Goal: Task Accomplishment & Management: Use online tool/utility

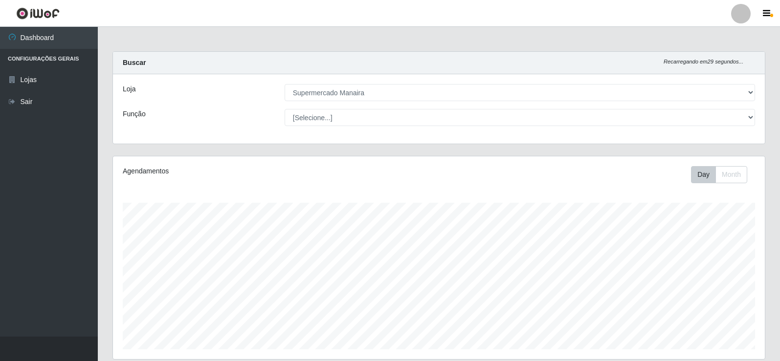
select select "443"
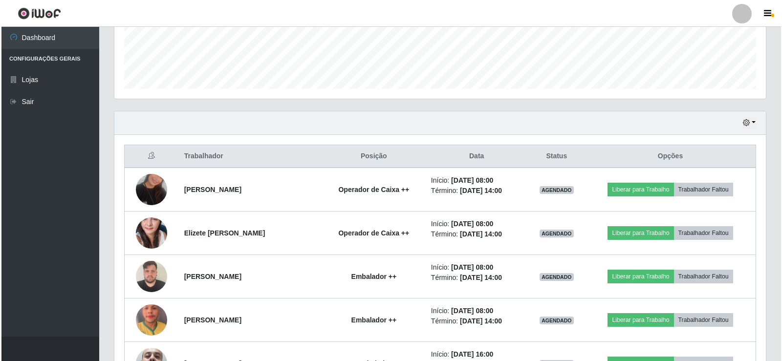
scroll to position [203, 652]
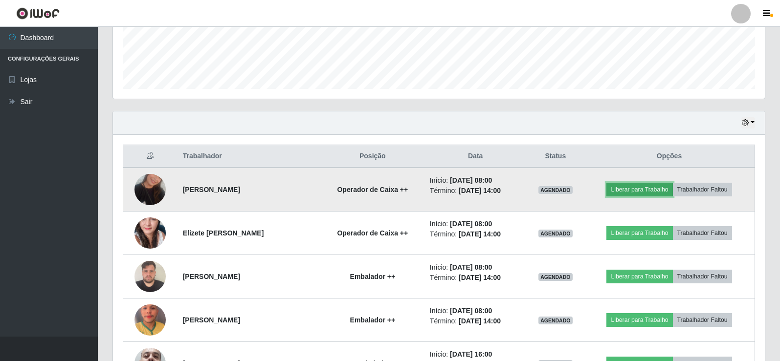
click at [641, 190] on button "Liberar para Trabalho" at bounding box center [639, 190] width 66 height 14
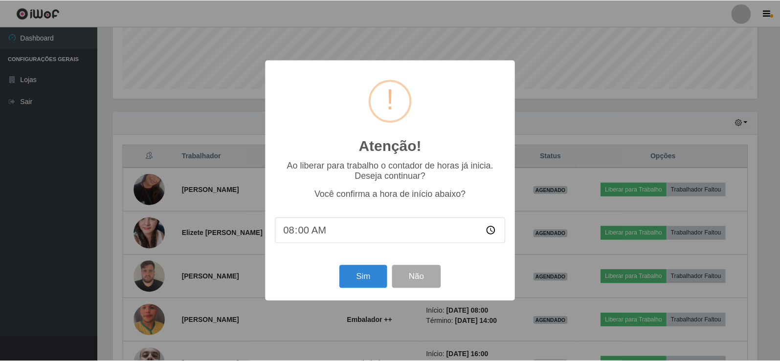
scroll to position [203, 647]
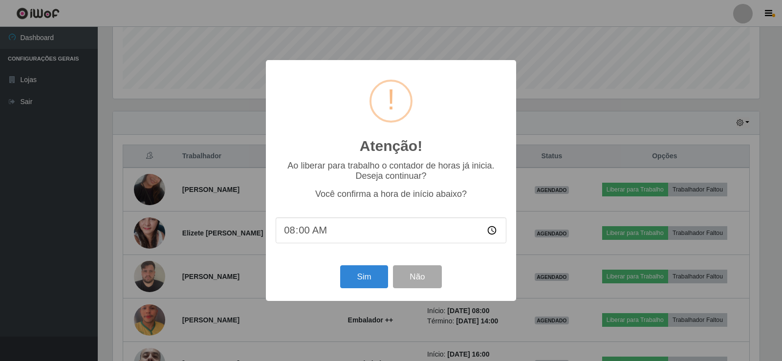
click at [290, 235] on input "08:00" at bounding box center [391, 231] width 231 height 26
type input "07:54"
click at [369, 282] on button "Sim" at bounding box center [363, 276] width 47 height 23
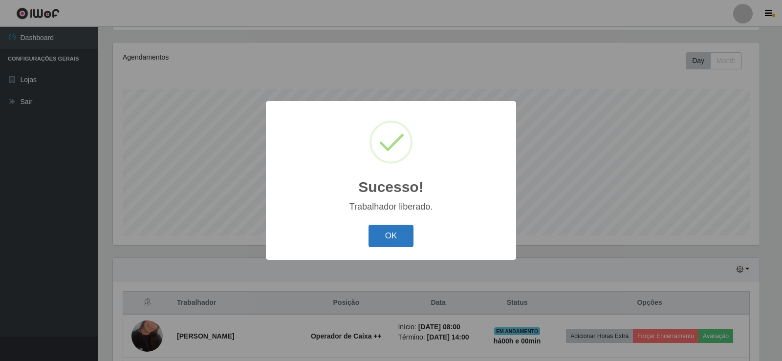
click at [382, 234] on button "OK" at bounding box center [391, 236] width 45 height 23
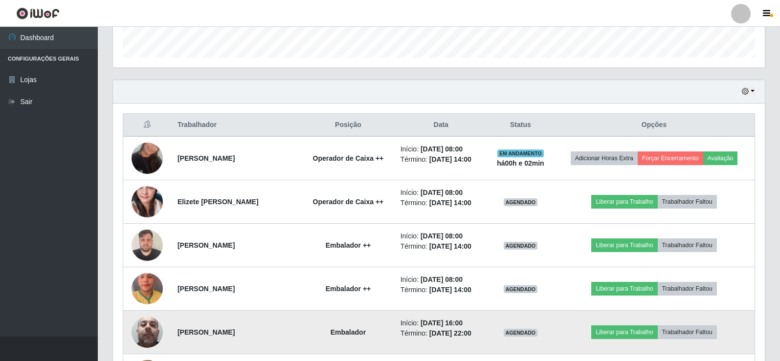
scroll to position [309, 0]
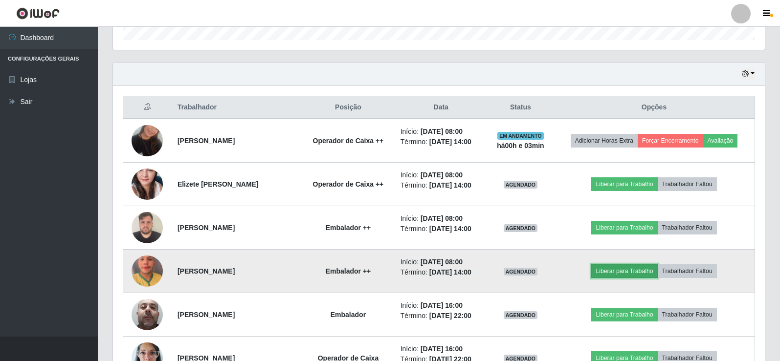
click at [625, 271] on button "Liberar para Trabalho" at bounding box center [624, 271] width 66 height 14
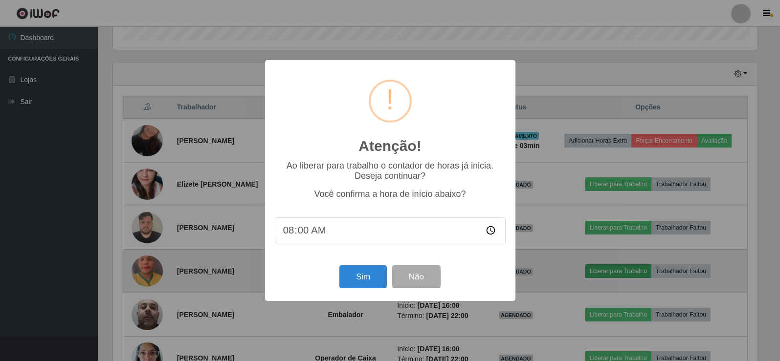
scroll to position [203, 647]
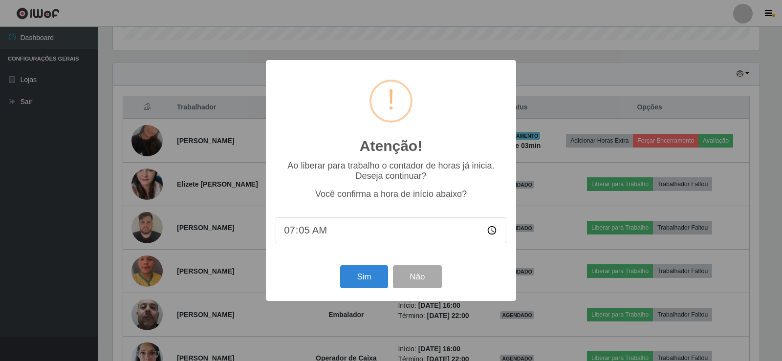
type input "07:57"
click at [382, 273] on button "Sim" at bounding box center [363, 276] width 47 height 23
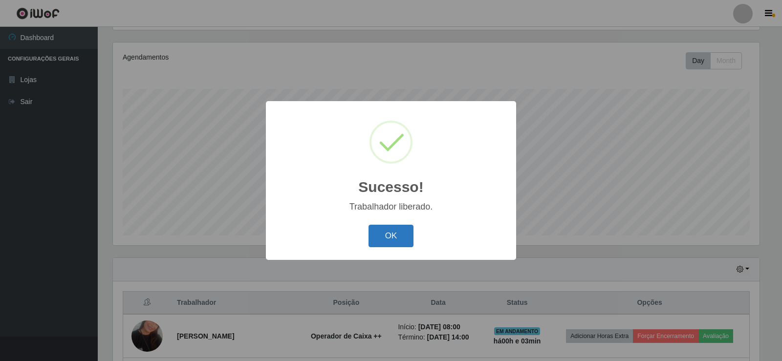
click at [386, 239] on button "OK" at bounding box center [391, 236] width 45 height 23
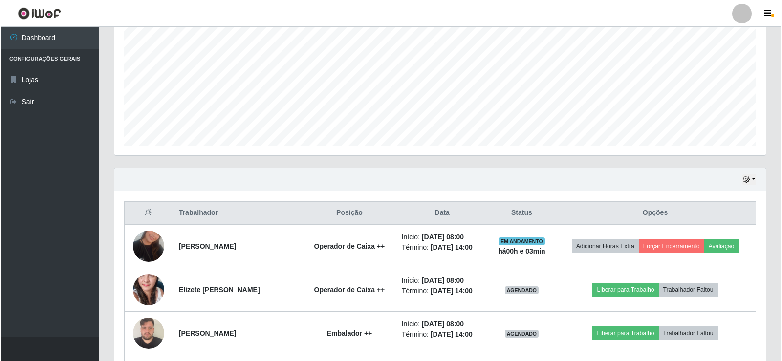
scroll to position [261, 0]
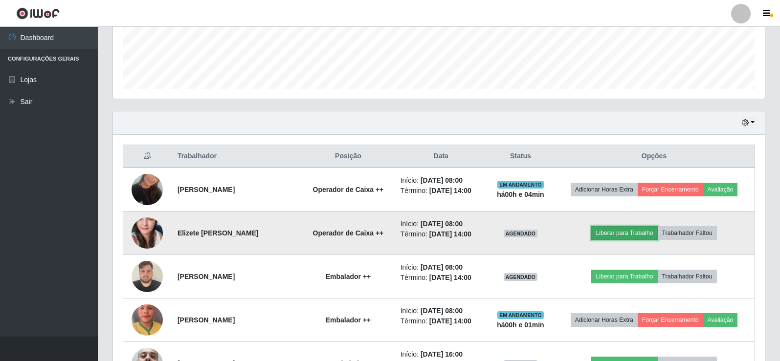
click at [619, 236] on button "Liberar para Trabalho" at bounding box center [624, 233] width 66 height 14
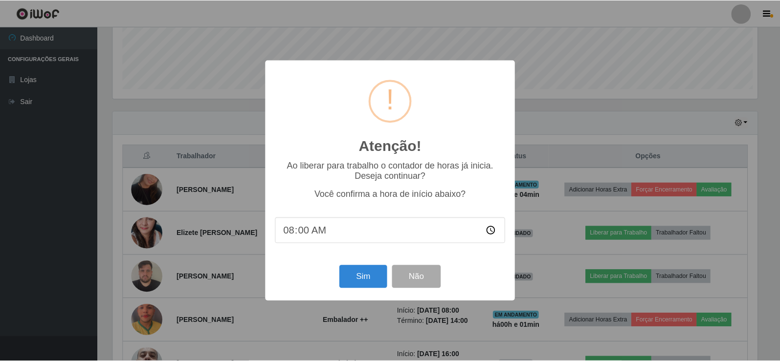
scroll to position [203, 647]
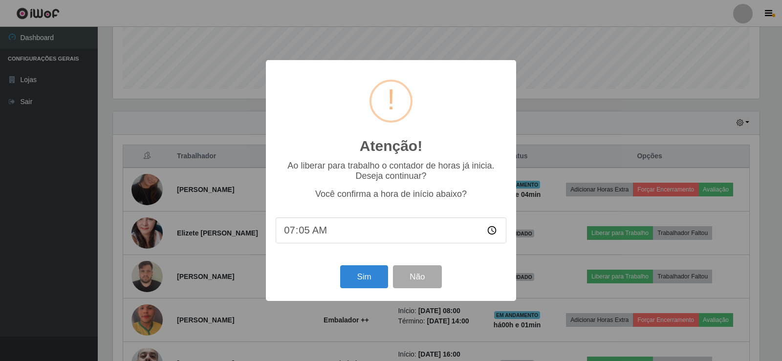
type input "07:58"
click at [362, 279] on button "Sim" at bounding box center [363, 276] width 47 height 23
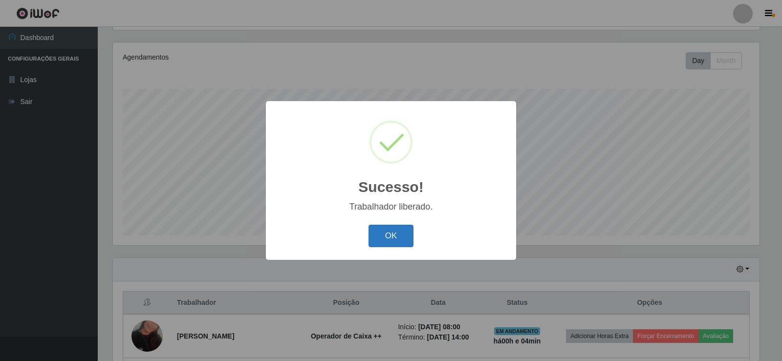
click at [377, 239] on button "OK" at bounding box center [391, 236] width 45 height 23
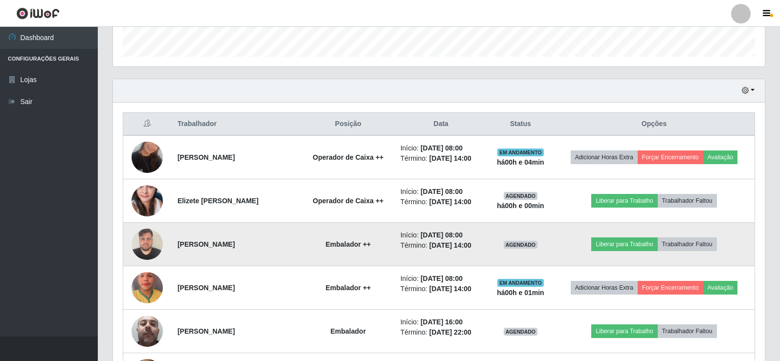
scroll to position [309, 0]
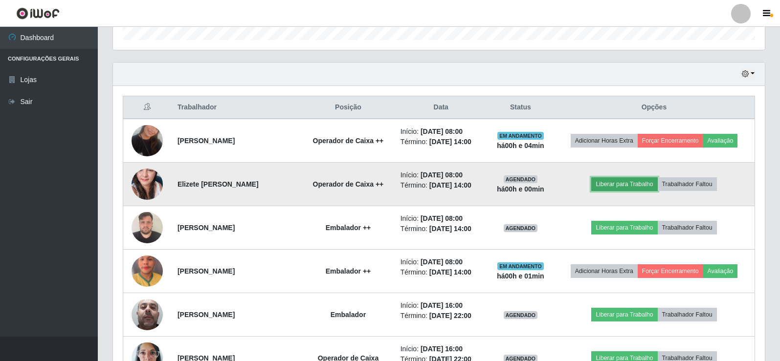
click at [622, 187] on button "Liberar para Trabalho" at bounding box center [624, 184] width 66 height 14
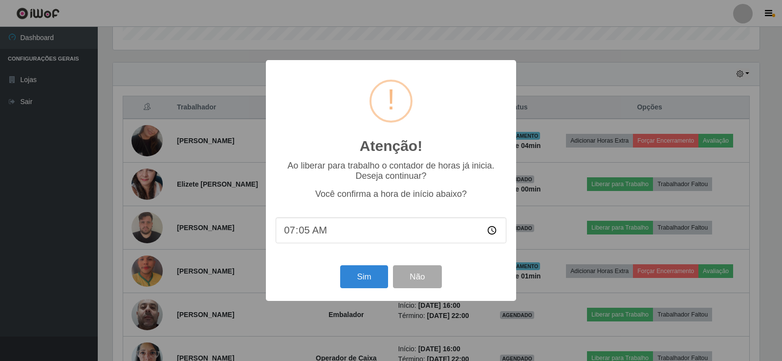
type input "07:58"
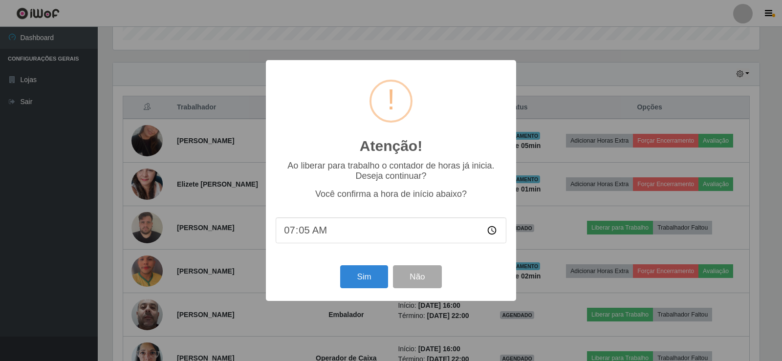
type input "07:59"
click at [367, 275] on button "Sim" at bounding box center [363, 276] width 47 height 23
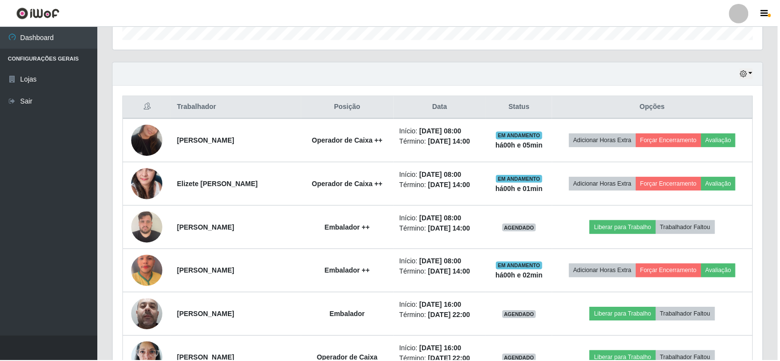
scroll to position [114, 0]
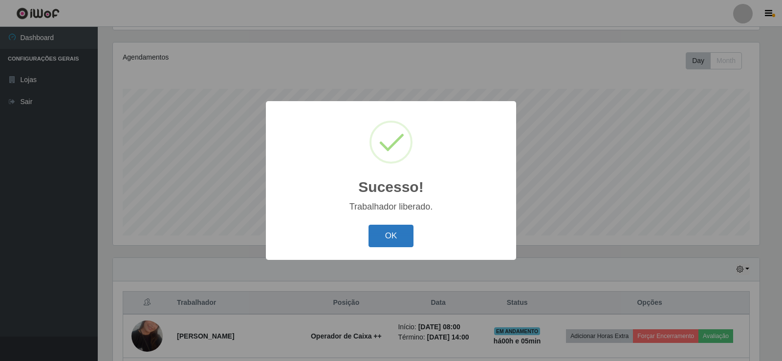
click at [400, 235] on button "OK" at bounding box center [391, 236] width 45 height 23
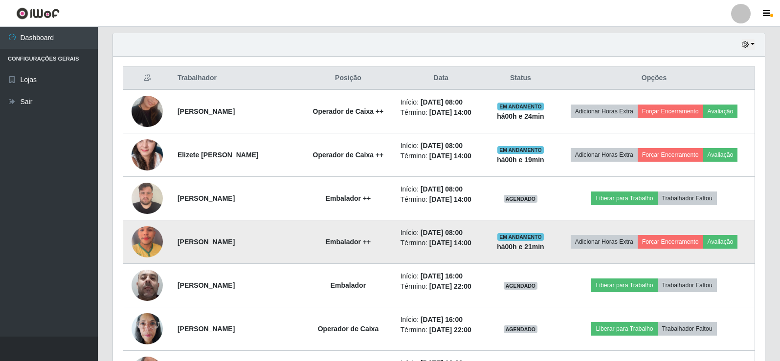
scroll to position [358, 0]
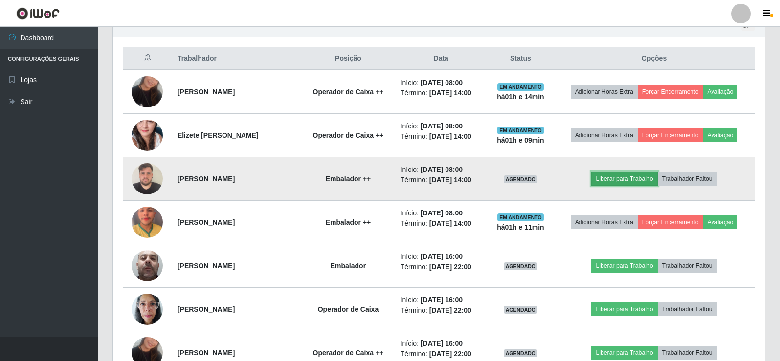
click at [628, 179] on button "Liberar para Trabalho" at bounding box center [624, 179] width 66 height 14
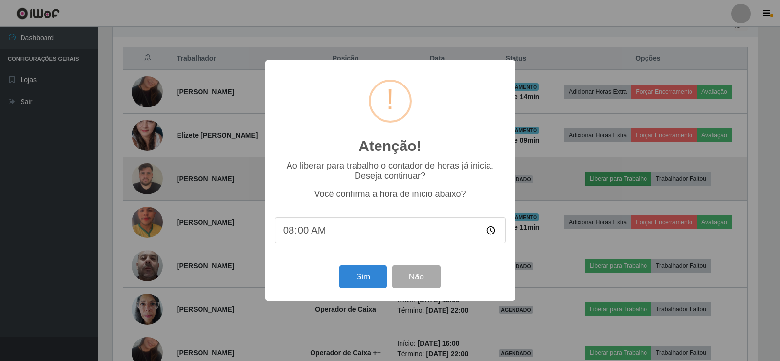
scroll to position [203, 647]
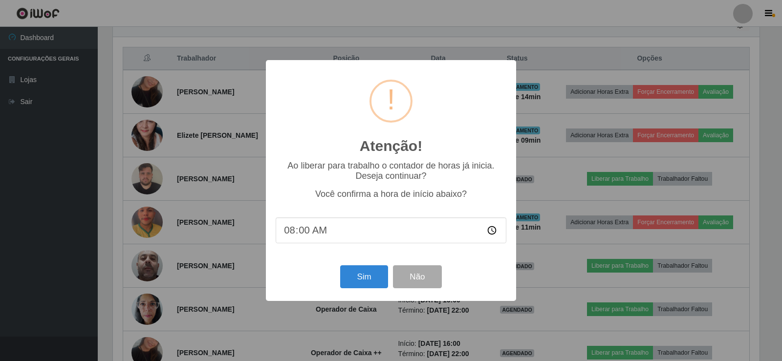
click at [302, 233] on input "08:00" at bounding box center [391, 231] width 231 height 26
type input "08:21"
click at [365, 283] on button "Sim" at bounding box center [363, 276] width 47 height 23
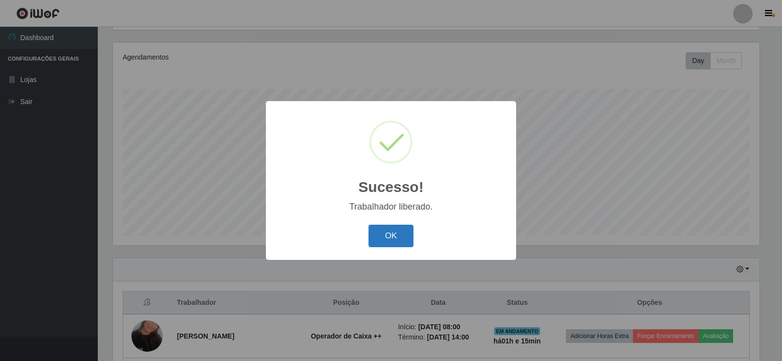
click at [380, 242] on button "OK" at bounding box center [391, 236] width 45 height 23
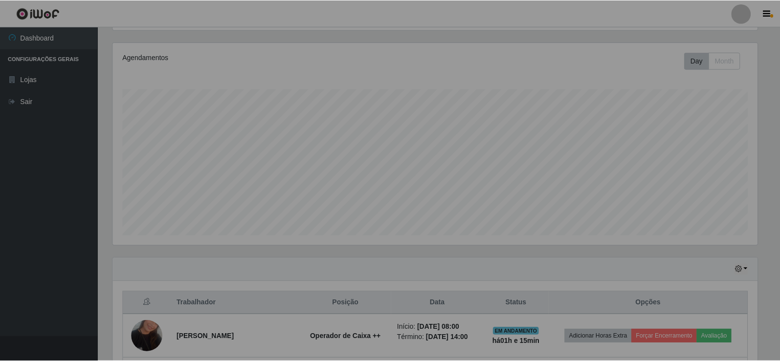
scroll to position [203, 652]
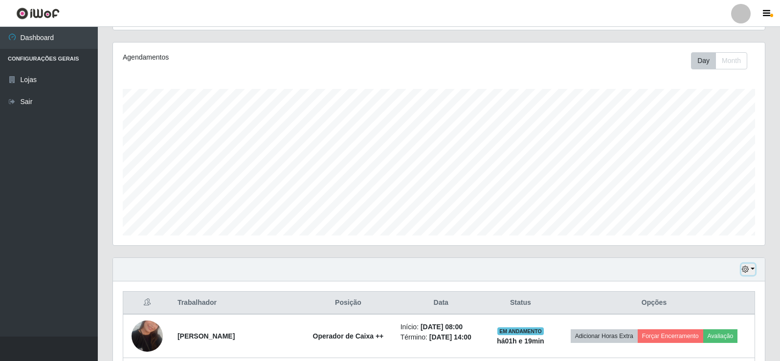
click at [751, 269] on button "button" at bounding box center [748, 269] width 14 height 11
click at [712, 215] on button "3 dias" at bounding box center [715, 212] width 77 height 21
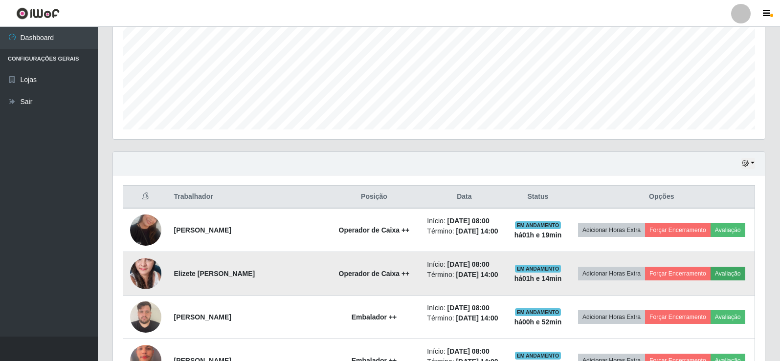
scroll to position [212, 0]
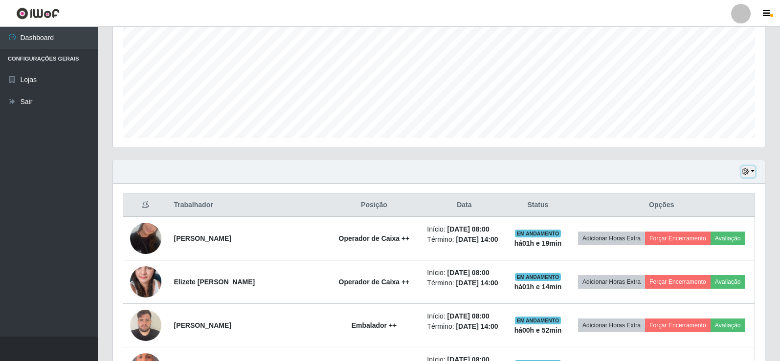
click at [753, 173] on button "button" at bounding box center [748, 171] width 14 height 11
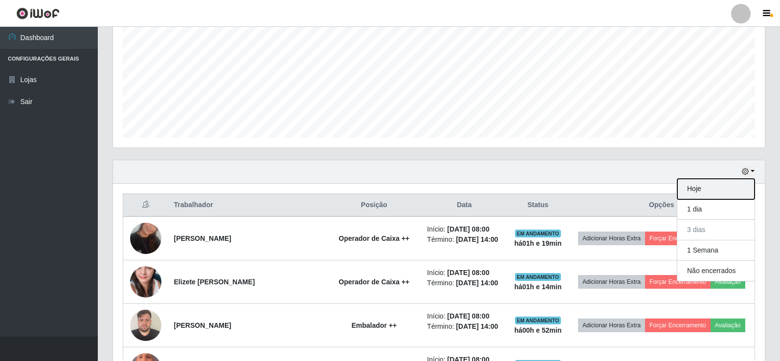
click at [724, 192] on button "Hoje" at bounding box center [715, 189] width 77 height 21
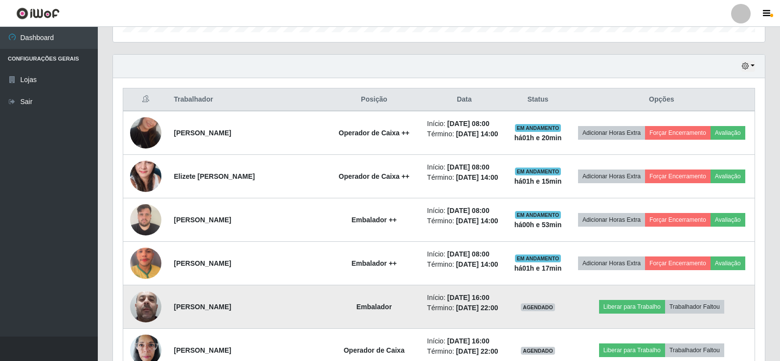
scroll to position [407, 0]
